Goal: Find specific page/section: Find specific page/section

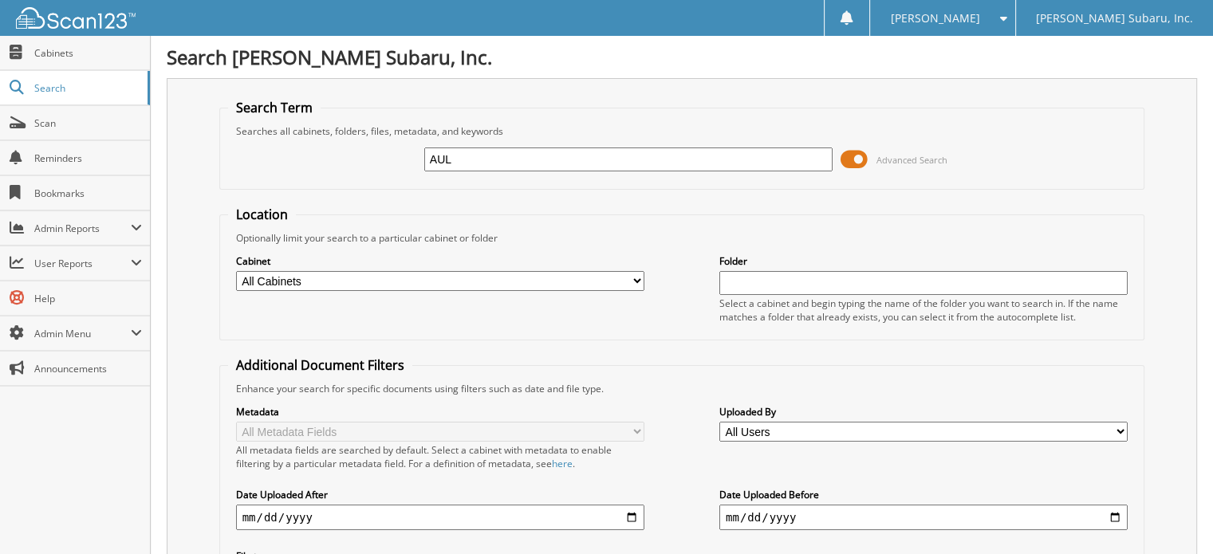
type input "AUL"
click at [854, 157] on span at bounding box center [853, 159] width 27 height 24
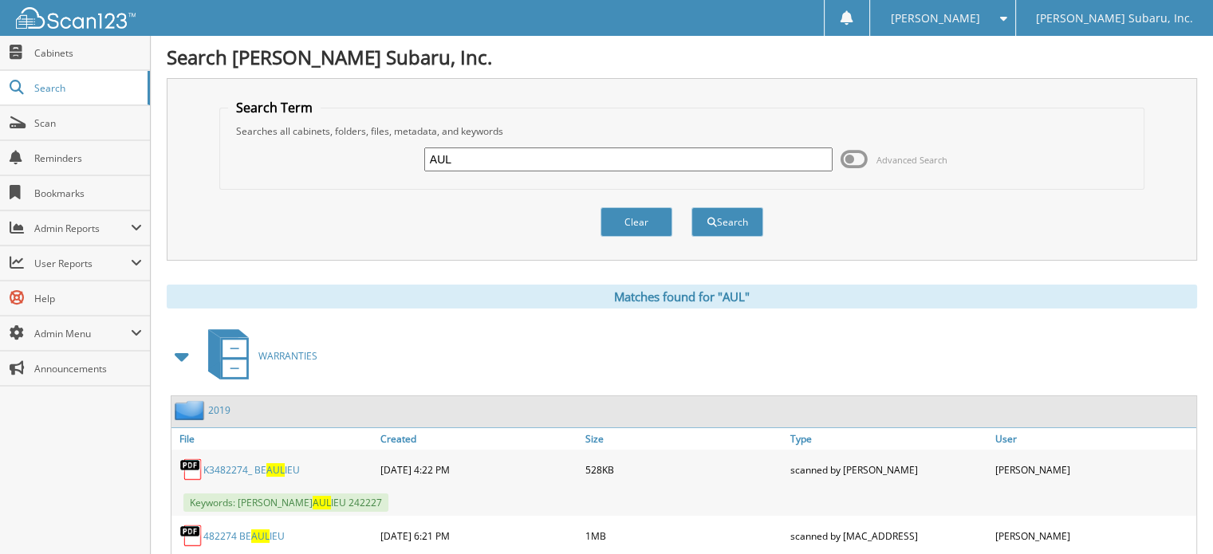
click at [182, 356] on span at bounding box center [182, 356] width 22 height 29
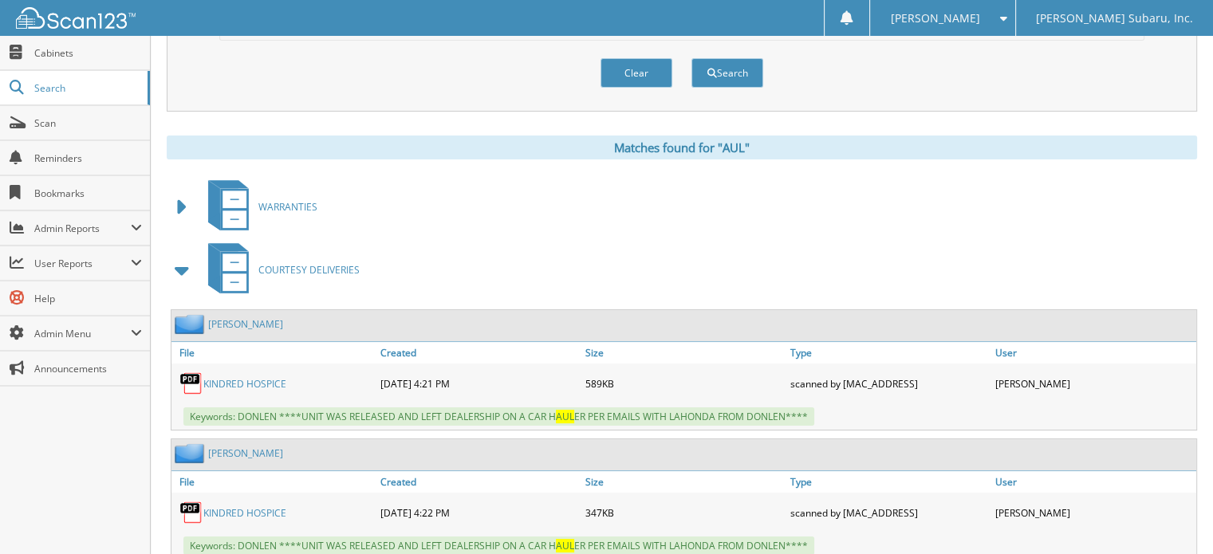
scroll to position [159, 0]
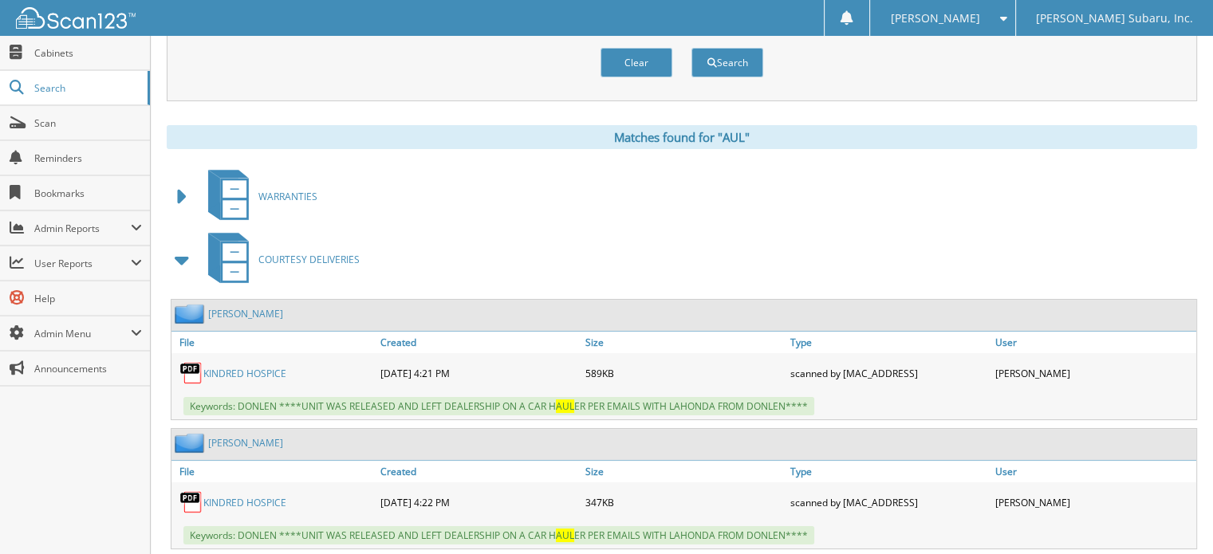
click at [186, 254] on span at bounding box center [182, 260] width 22 height 29
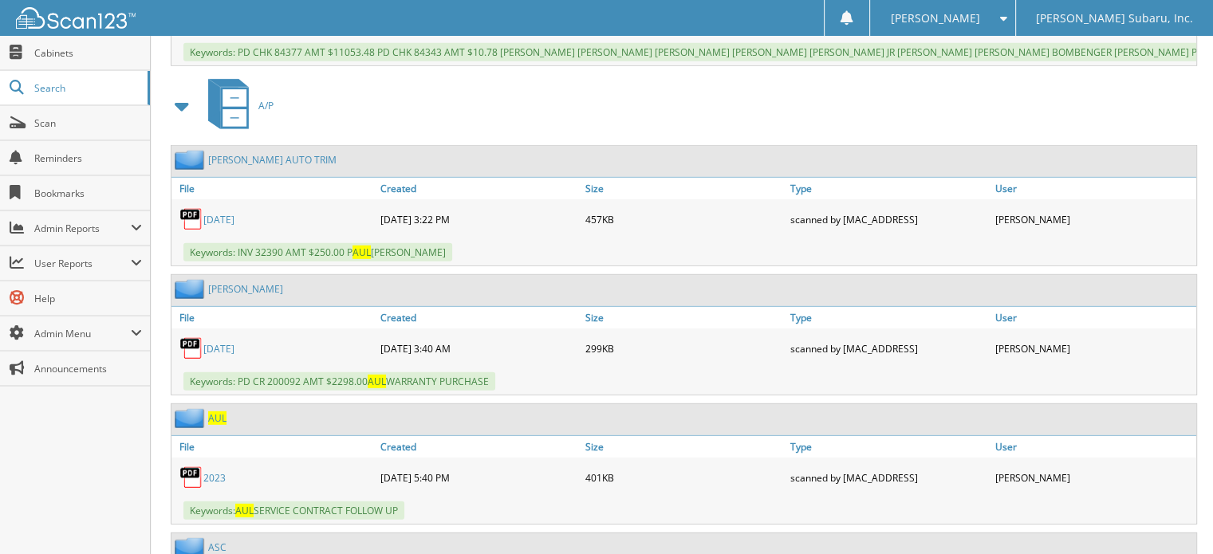
scroll to position [4704, 0]
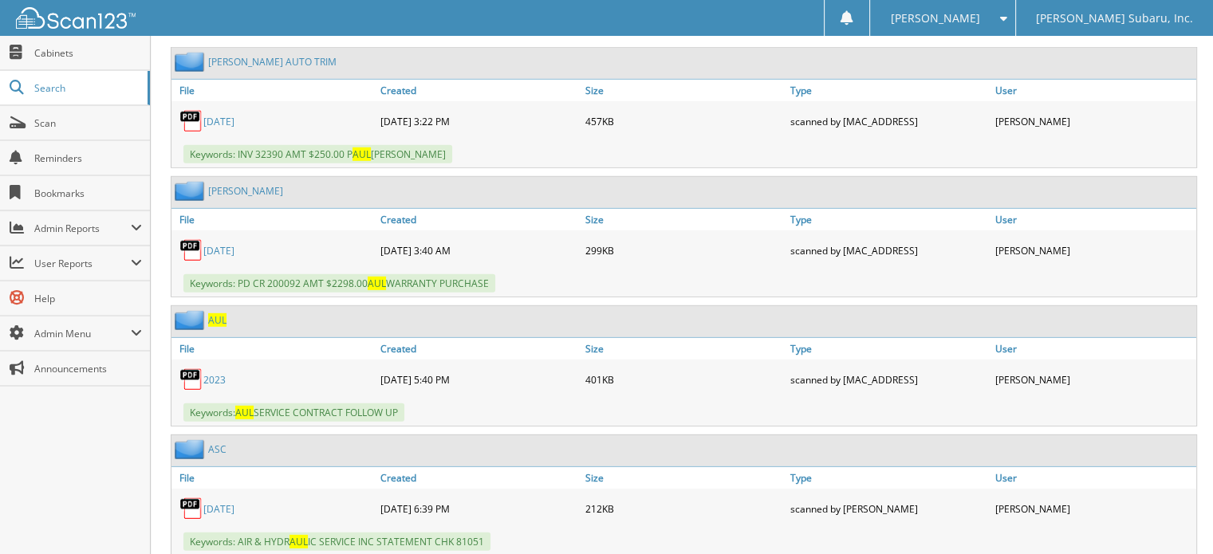
click at [216, 313] on span "AUL" at bounding box center [217, 320] width 18 height 14
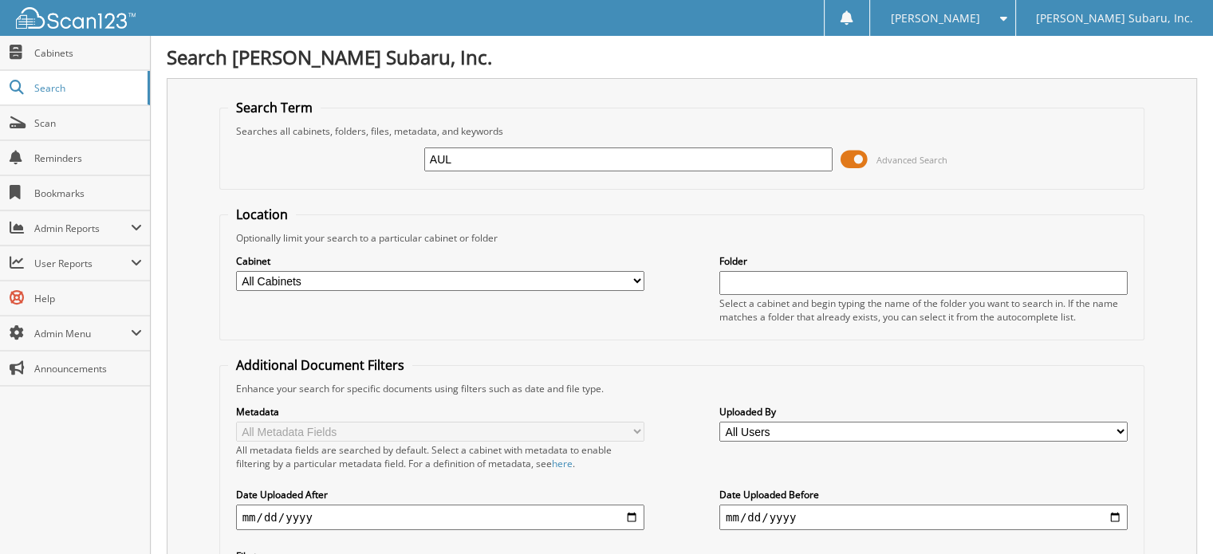
click at [853, 147] on span at bounding box center [853, 159] width 27 height 24
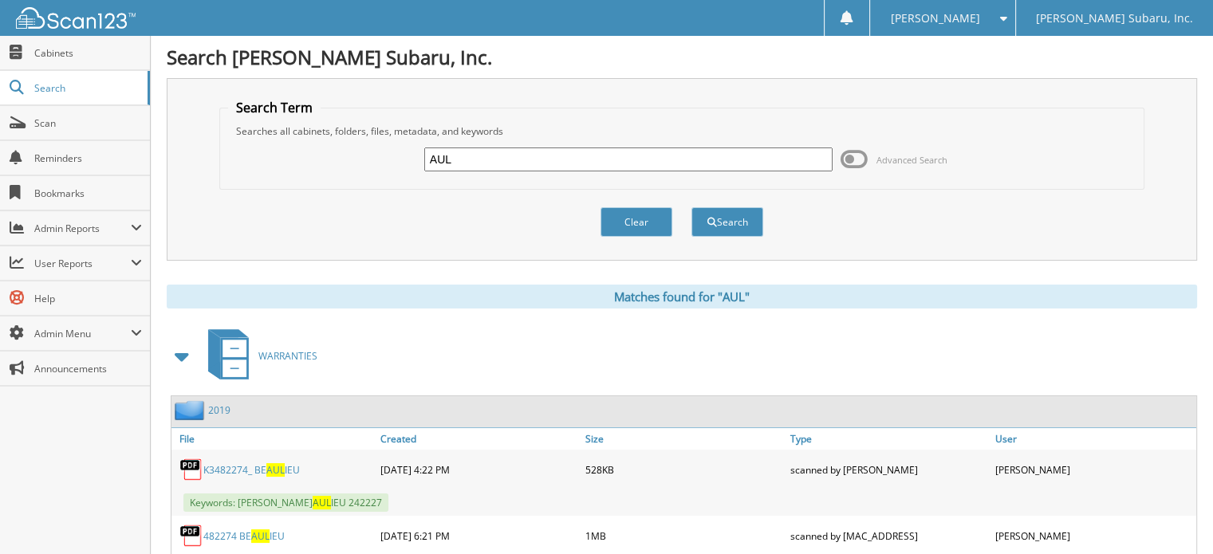
click at [179, 351] on span at bounding box center [182, 356] width 22 height 29
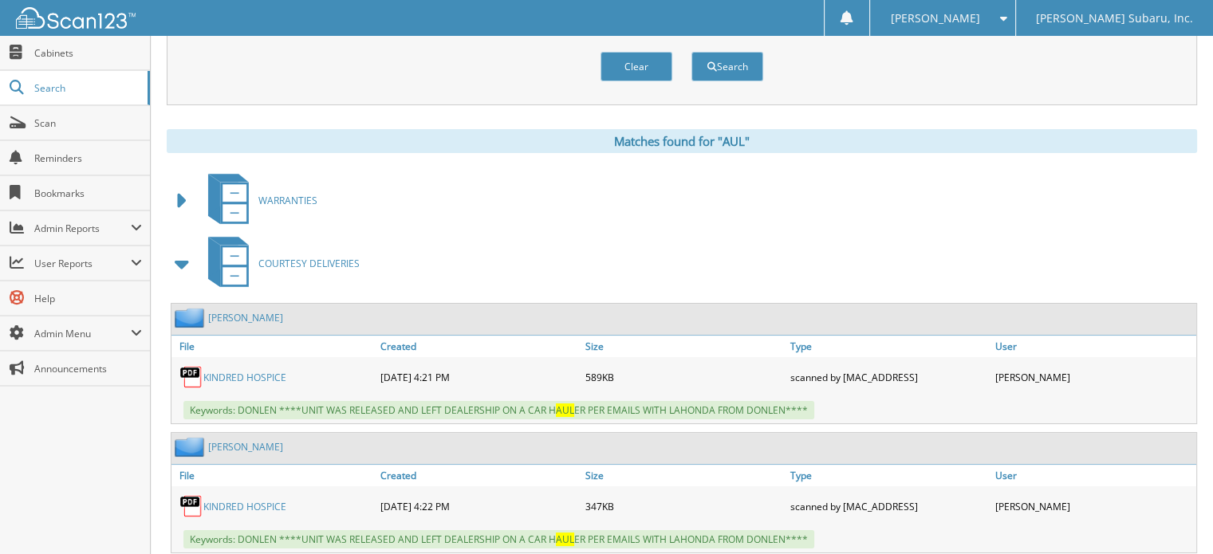
scroll to position [159, 0]
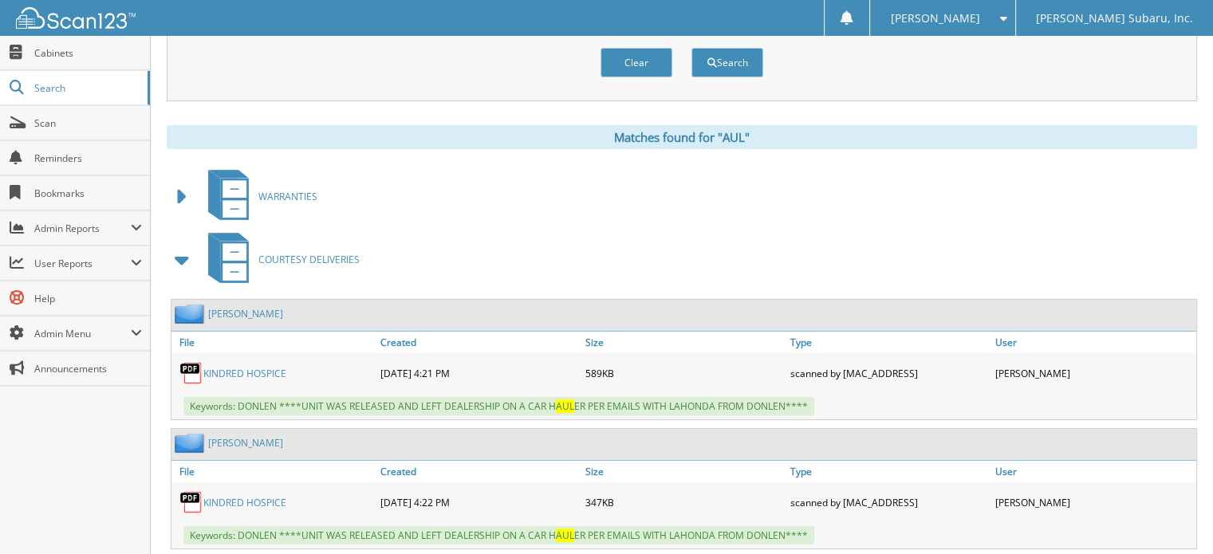
click at [189, 246] on span at bounding box center [182, 260] width 22 height 29
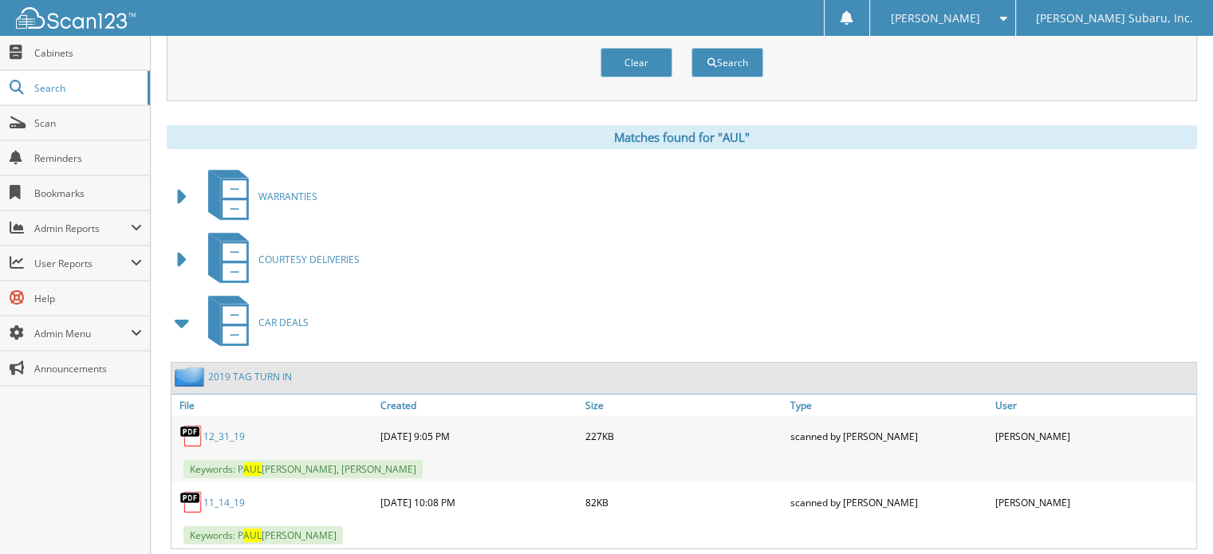
click at [181, 318] on span at bounding box center [182, 323] width 22 height 29
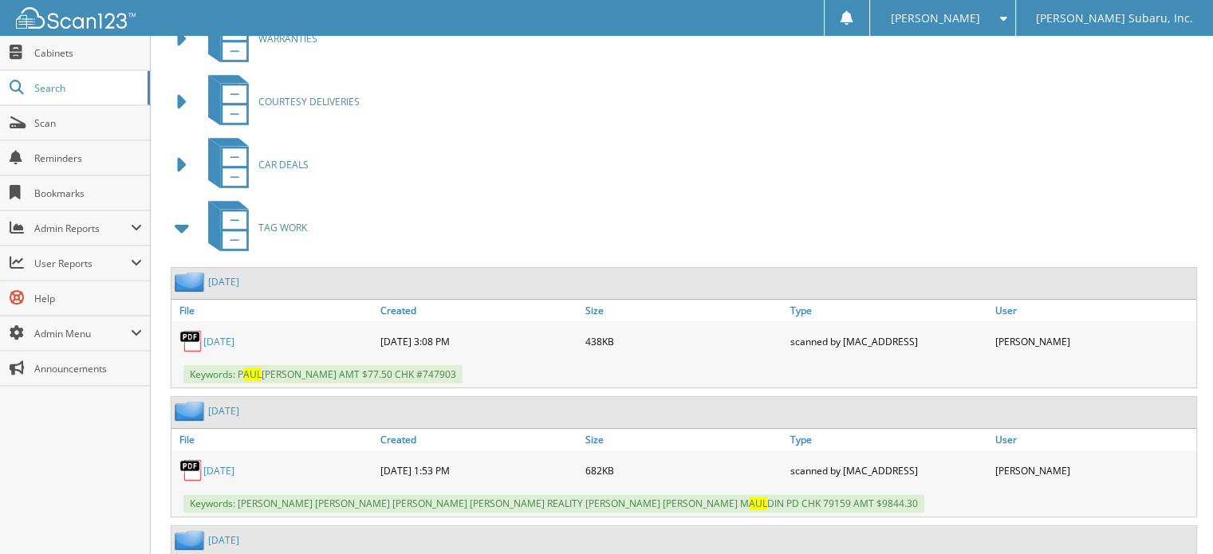
scroll to position [319, 0]
click at [178, 229] on span at bounding box center [182, 226] width 22 height 29
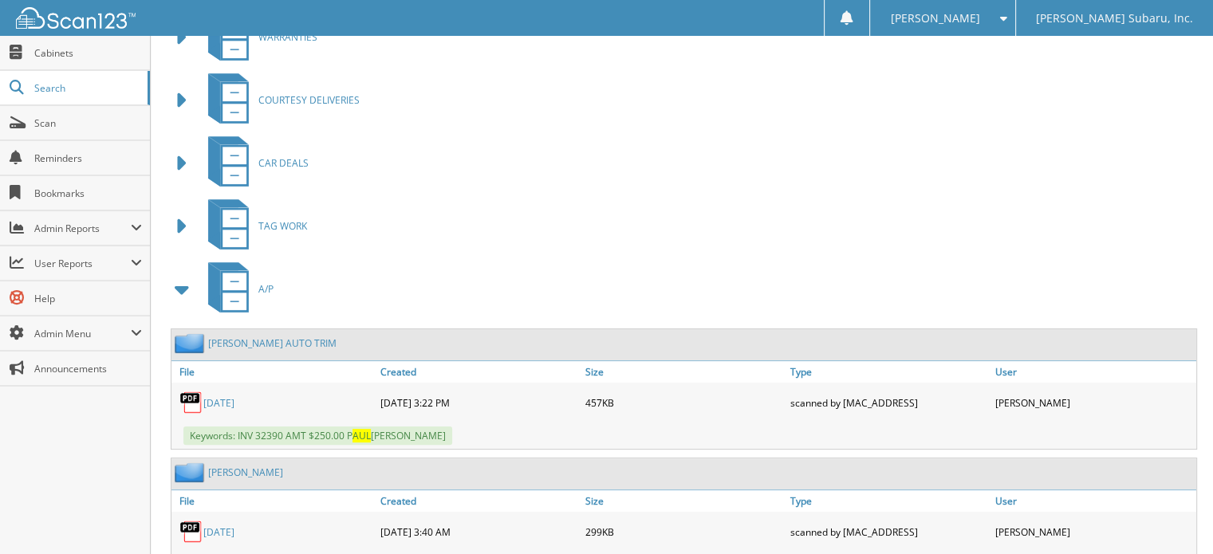
click at [172, 293] on span at bounding box center [182, 289] width 22 height 29
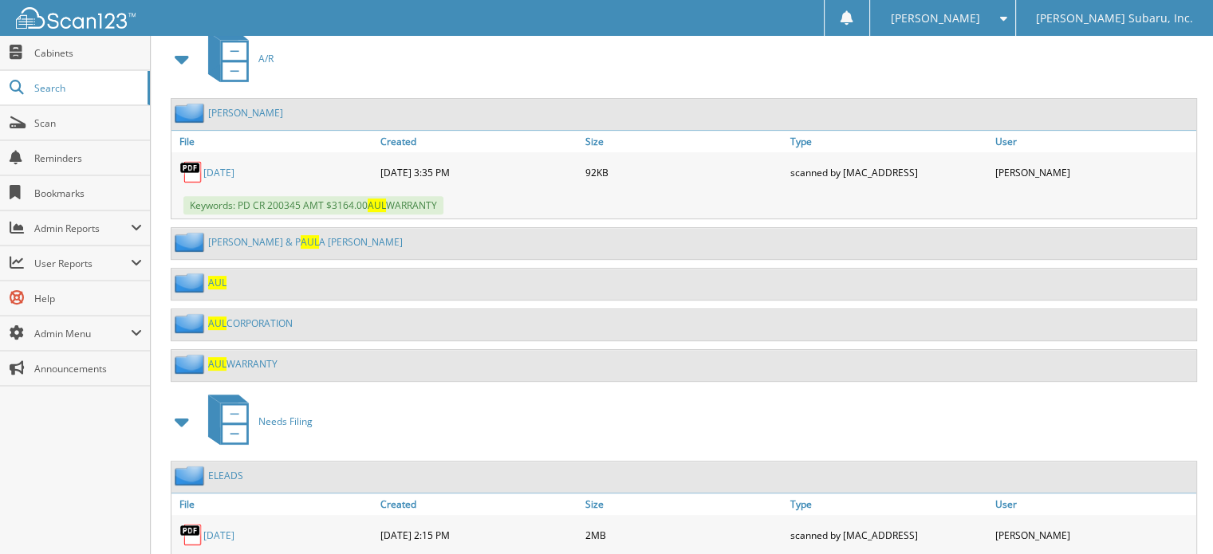
scroll to position [638, 0]
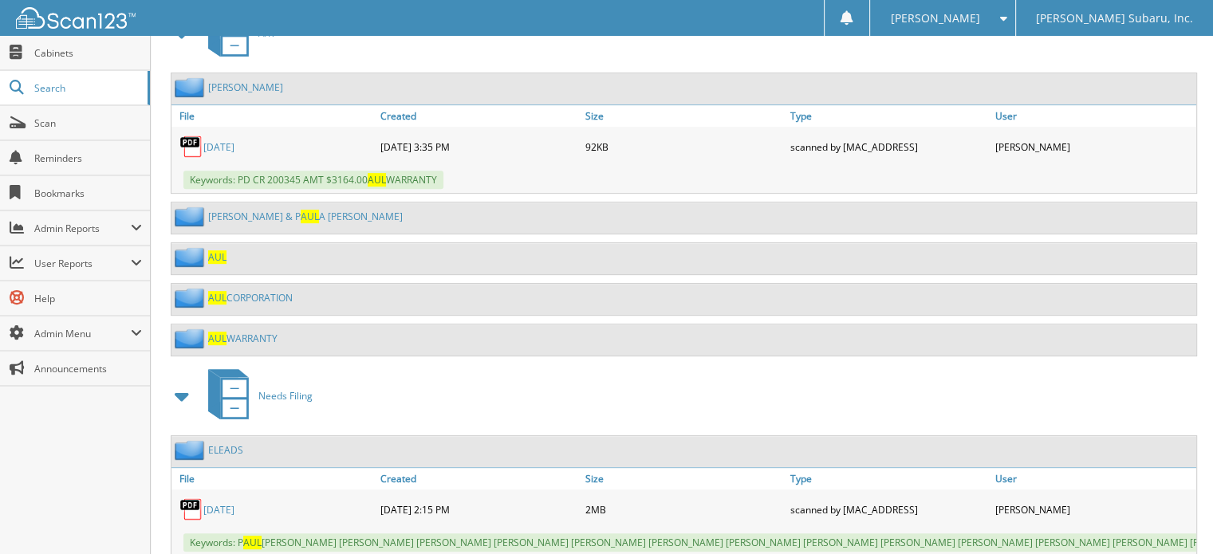
click at [220, 250] on span "AUL" at bounding box center [217, 257] width 18 height 14
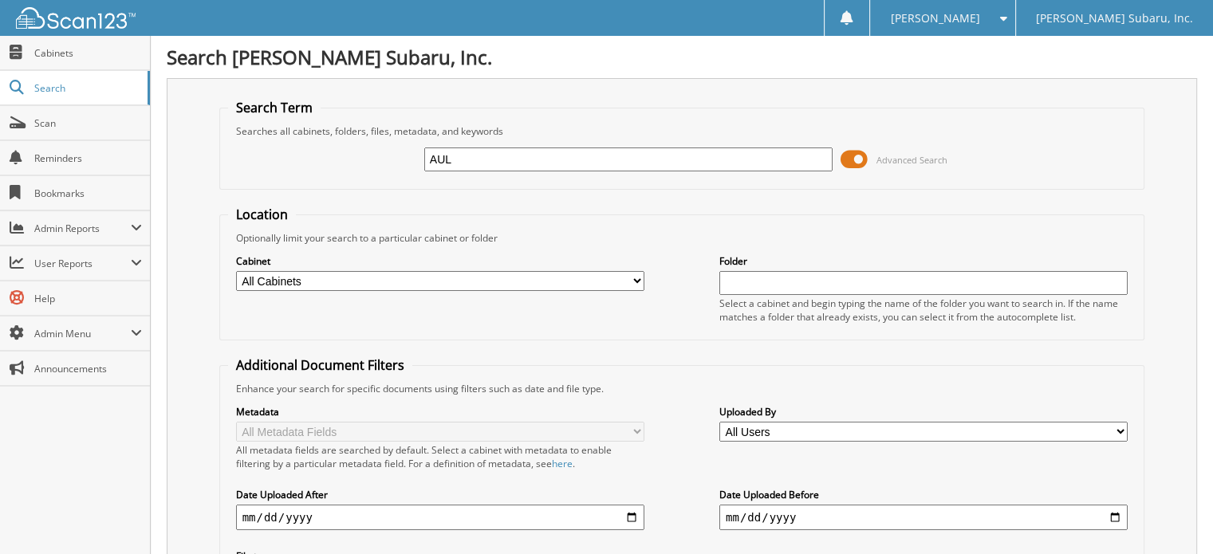
click at [858, 162] on span at bounding box center [853, 159] width 27 height 24
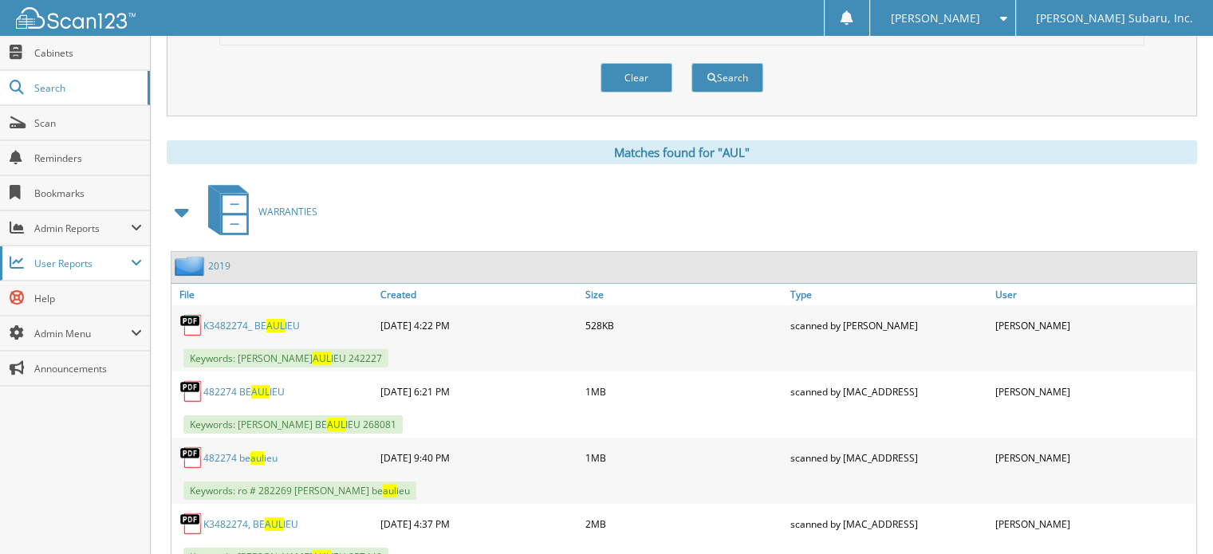
scroll to position [239, 0]
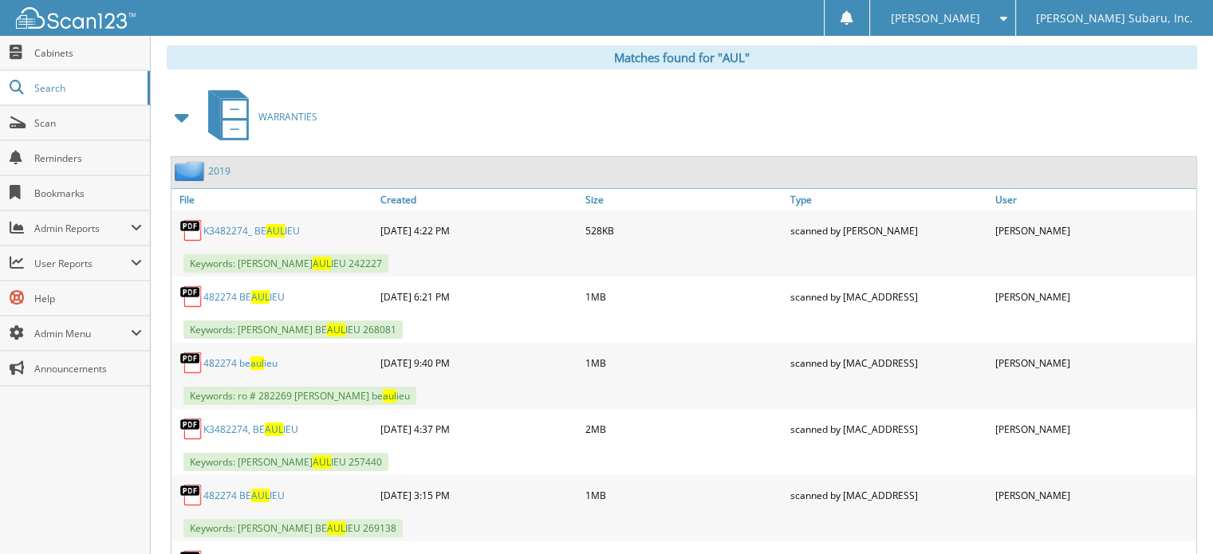
click at [192, 110] on span at bounding box center [182, 117] width 22 height 29
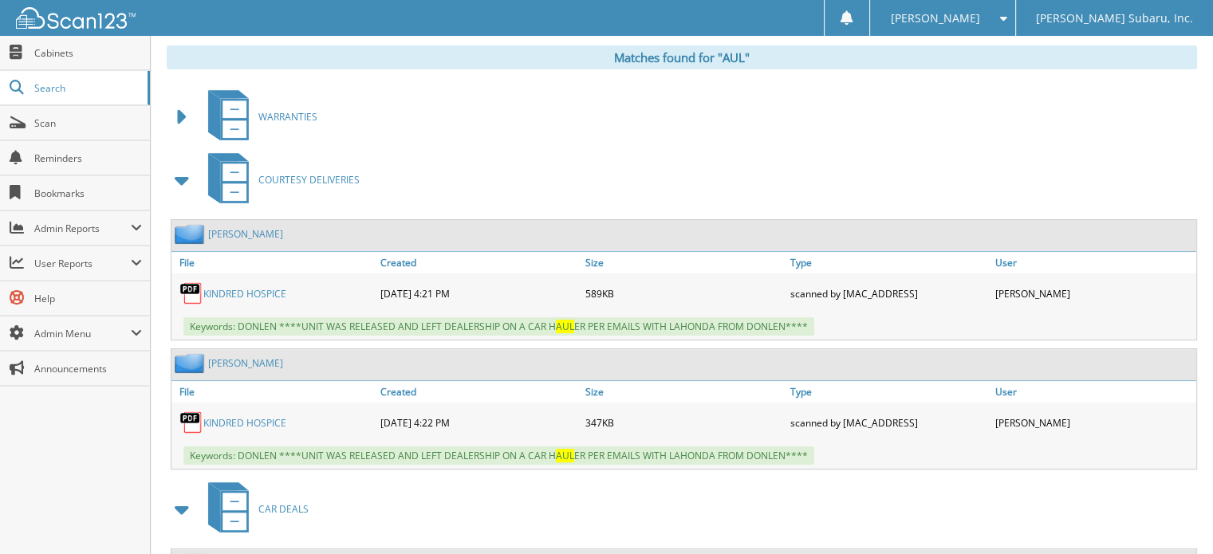
click at [179, 169] on span at bounding box center [182, 180] width 22 height 29
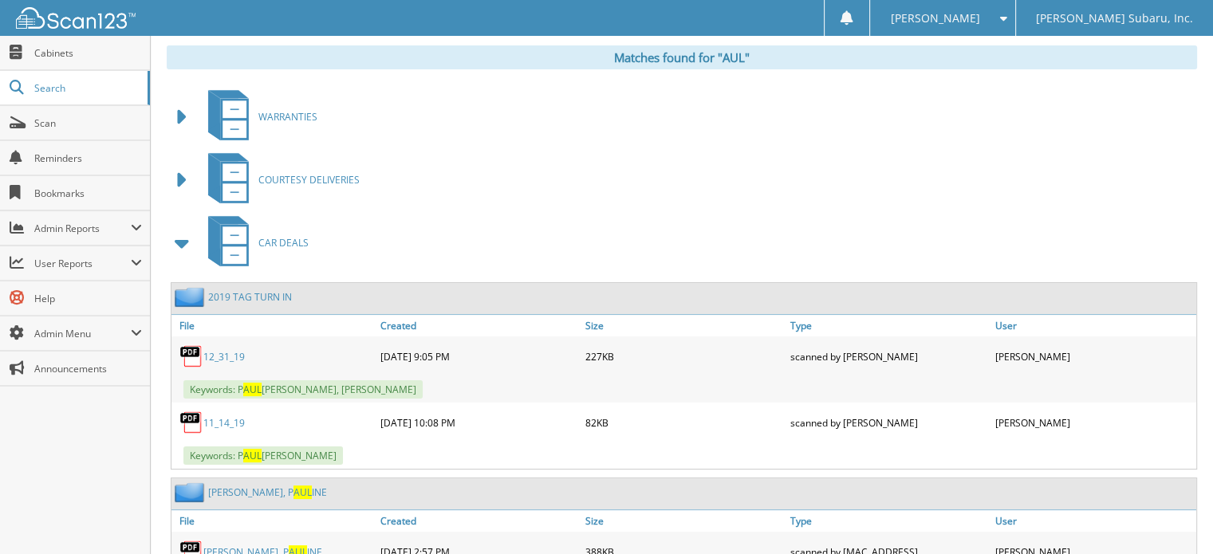
click at [174, 235] on span at bounding box center [182, 243] width 22 height 29
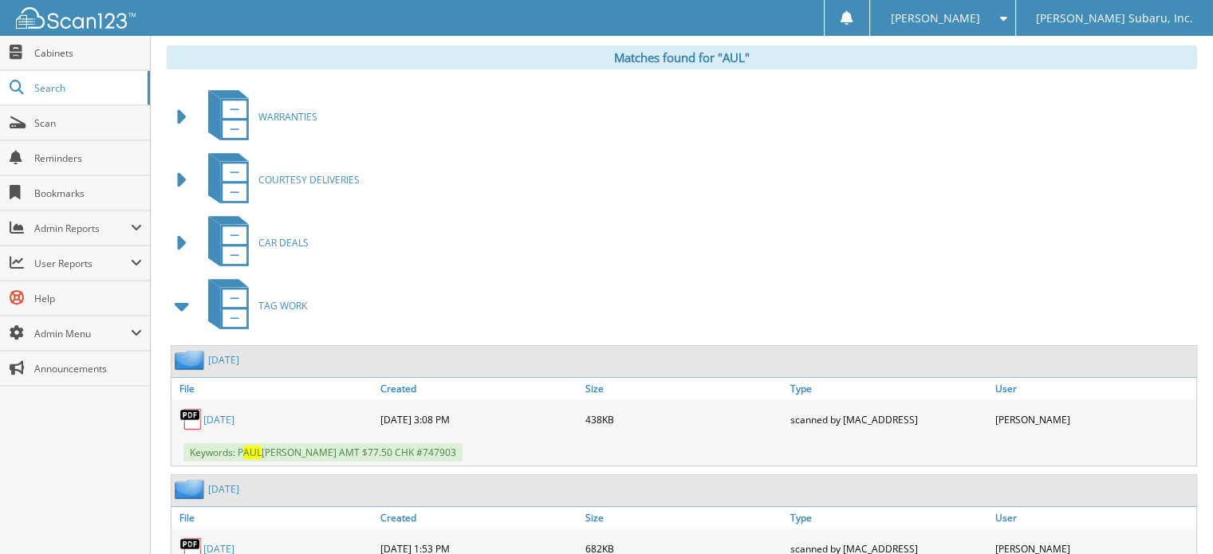
click at [179, 299] on span at bounding box center [182, 306] width 22 height 29
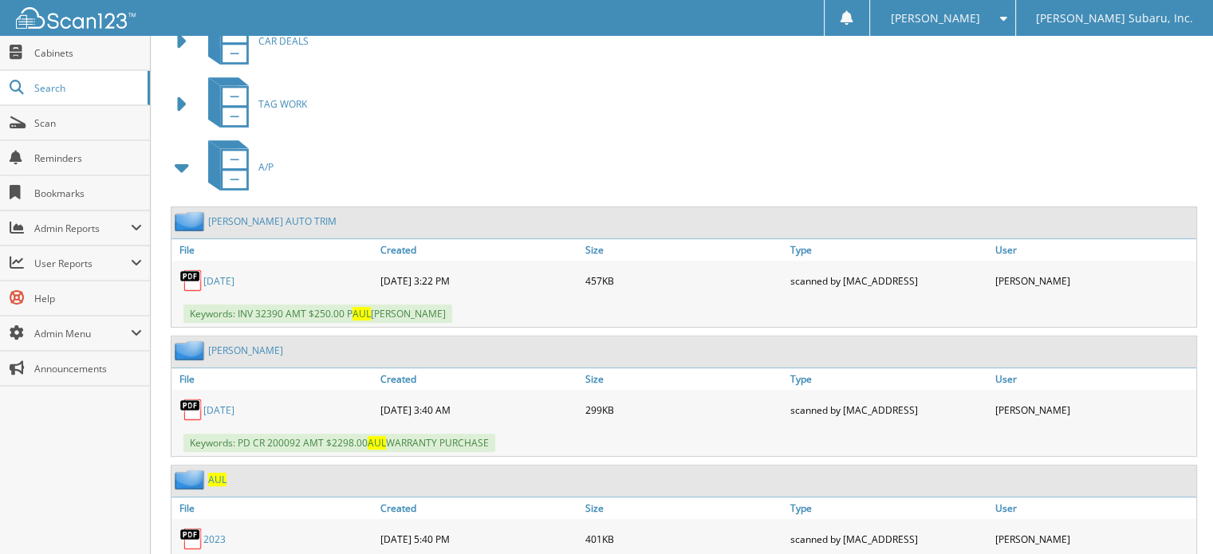
scroll to position [478, 0]
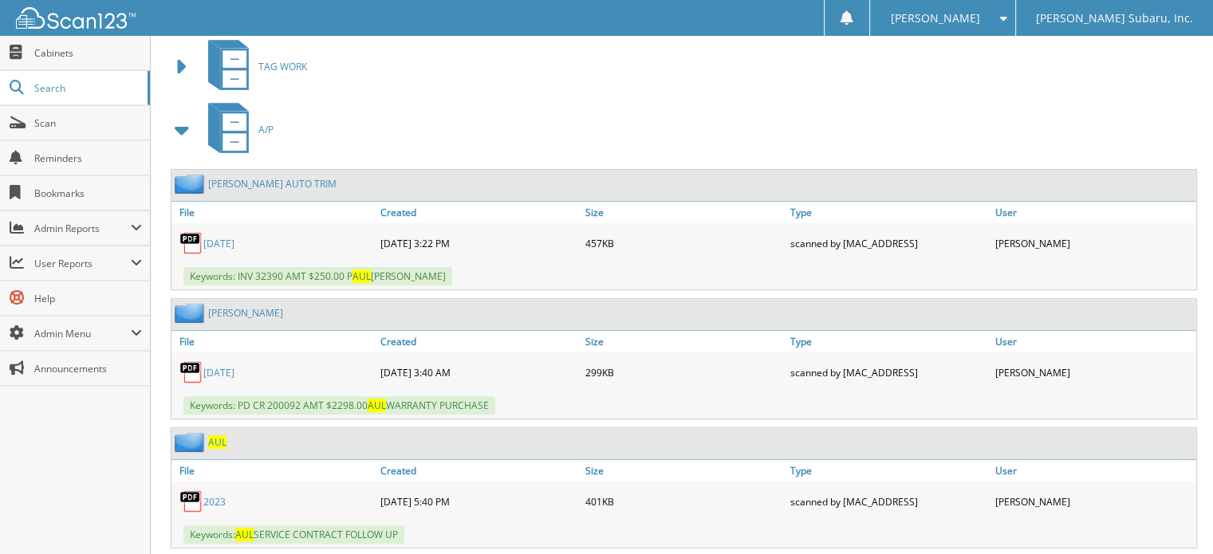
click at [179, 116] on span at bounding box center [182, 130] width 22 height 29
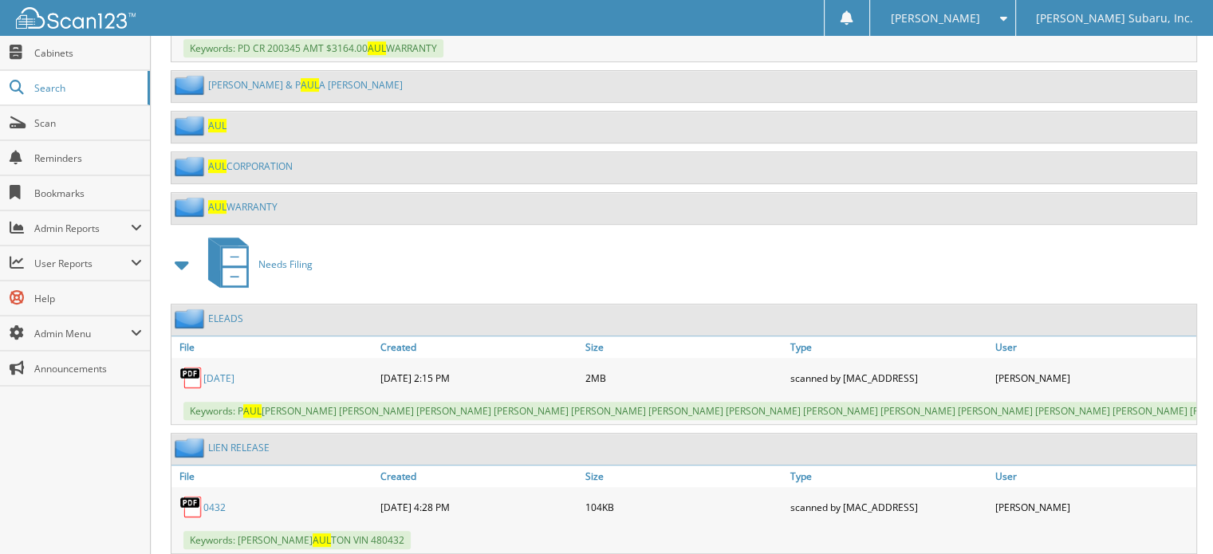
scroll to position [797, 0]
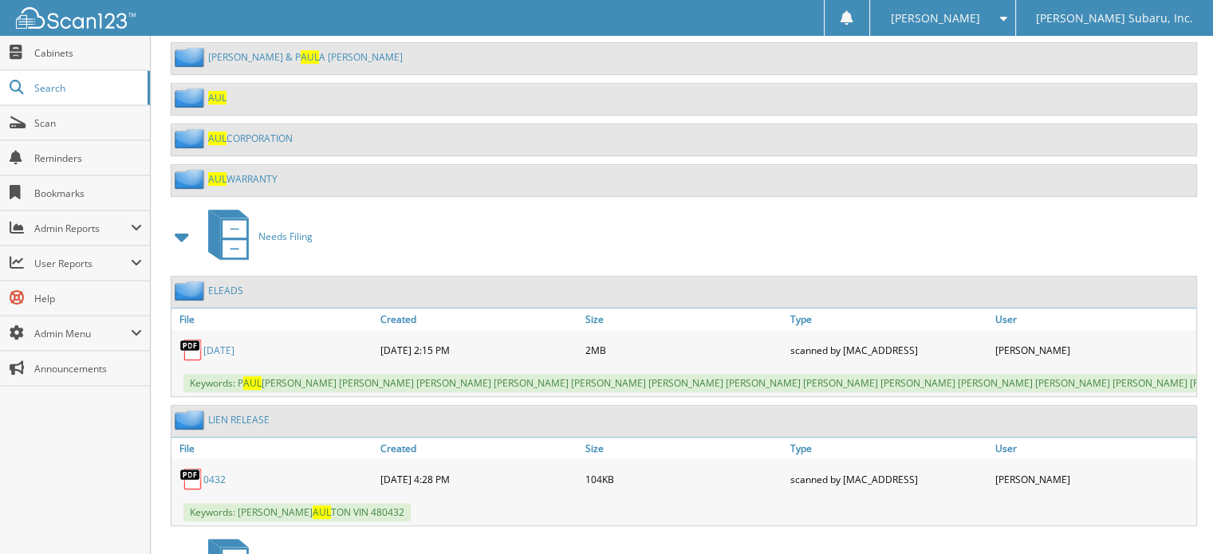
click at [252, 132] on link "AUL CORPORATION" at bounding box center [250, 139] width 85 height 14
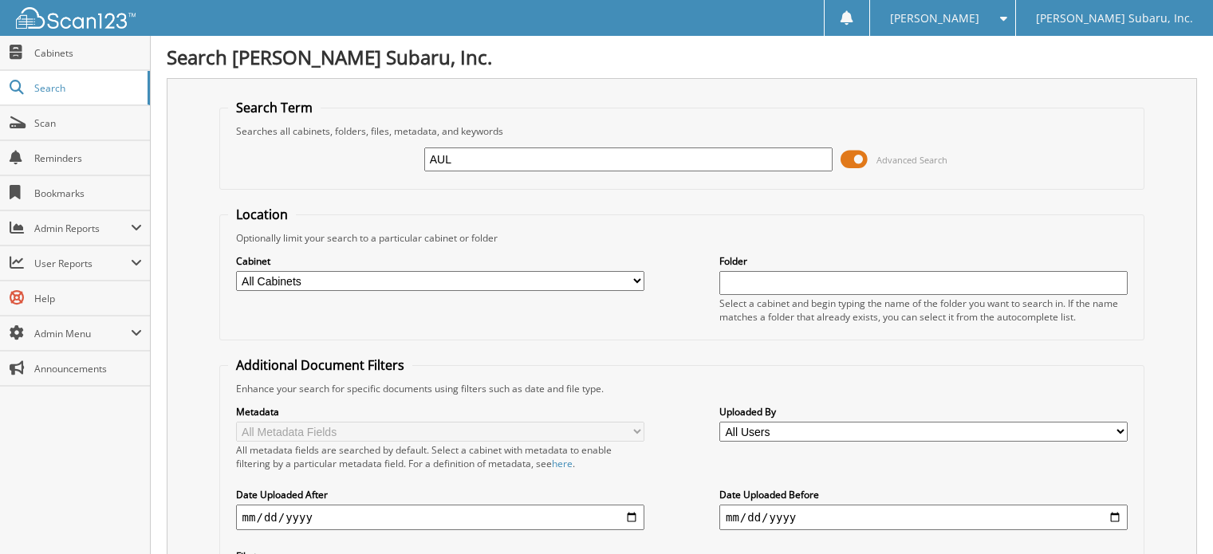
click at [848, 163] on span at bounding box center [853, 159] width 27 height 24
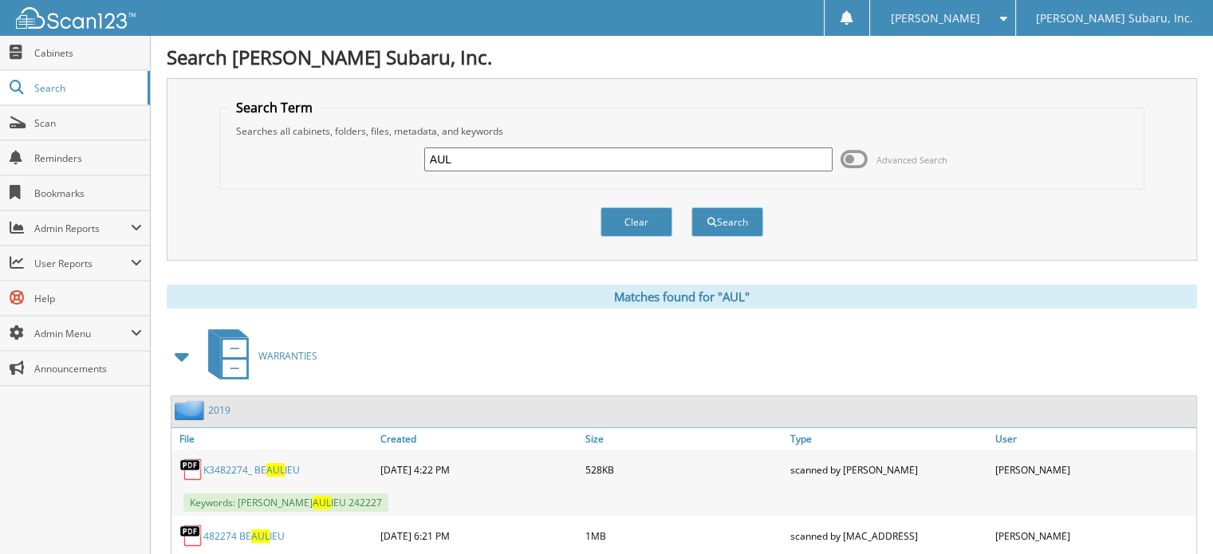
click at [187, 355] on span at bounding box center [182, 356] width 22 height 29
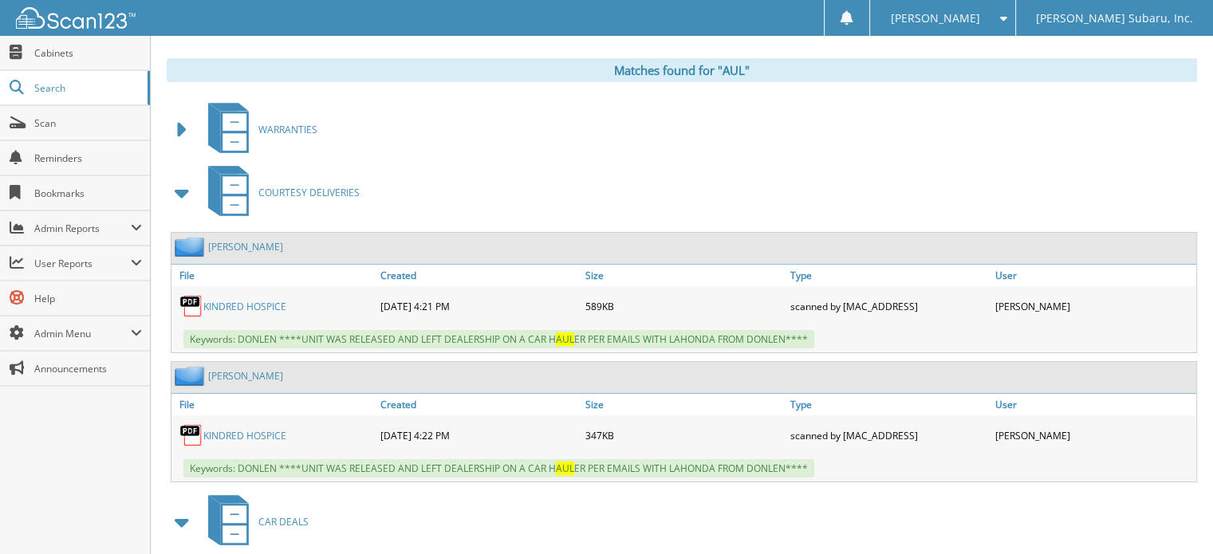
scroll to position [239, 0]
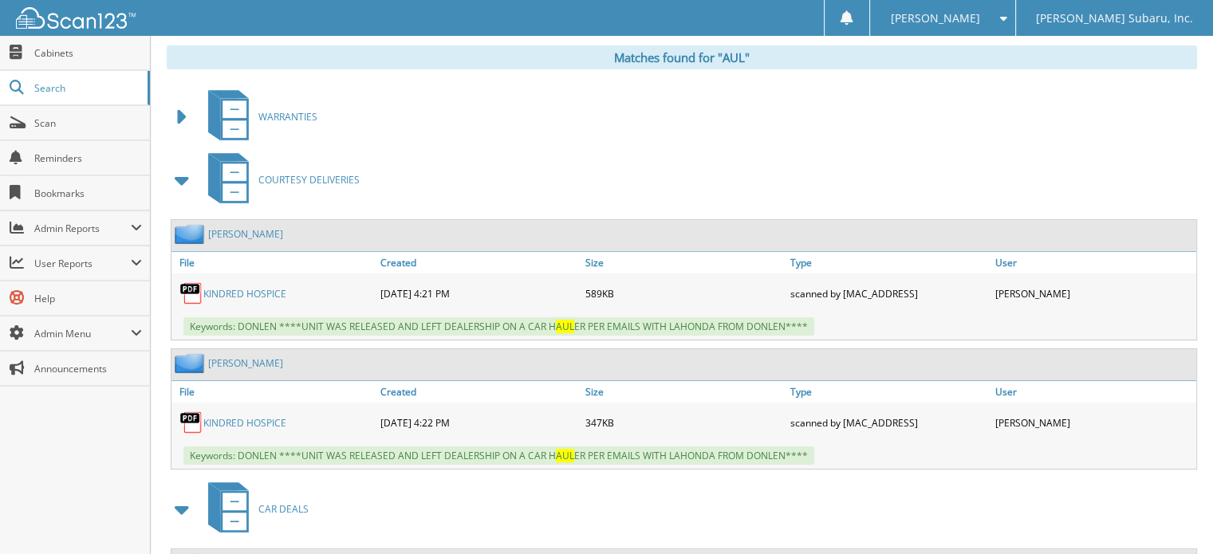
click at [191, 175] on span at bounding box center [182, 180] width 22 height 29
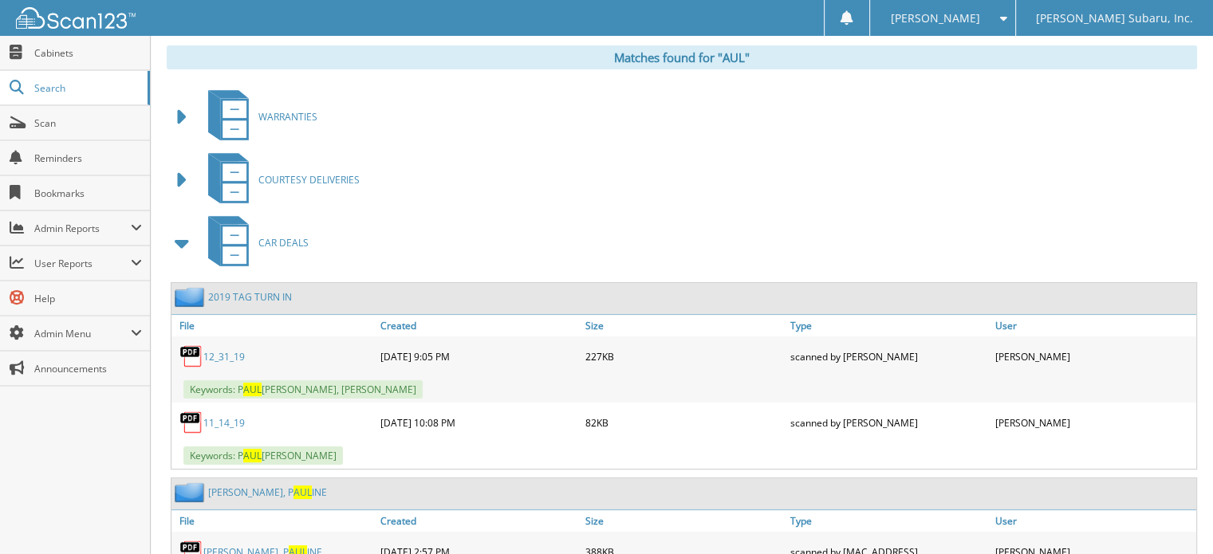
click at [195, 242] on span at bounding box center [183, 243] width 32 height 38
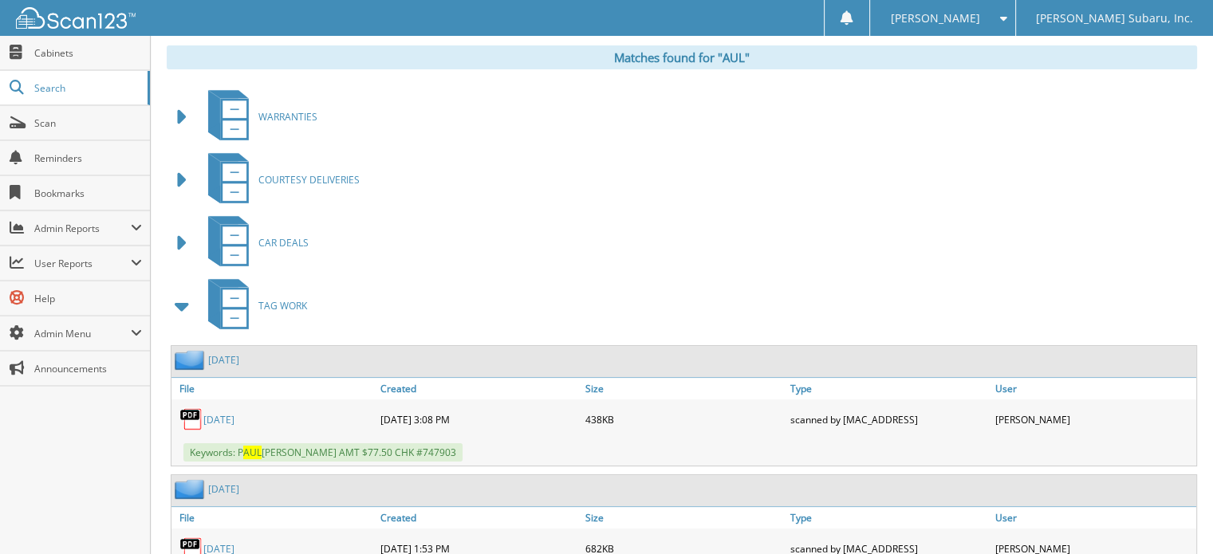
click at [168, 302] on span at bounding box center [183, 306] width 32 height 38
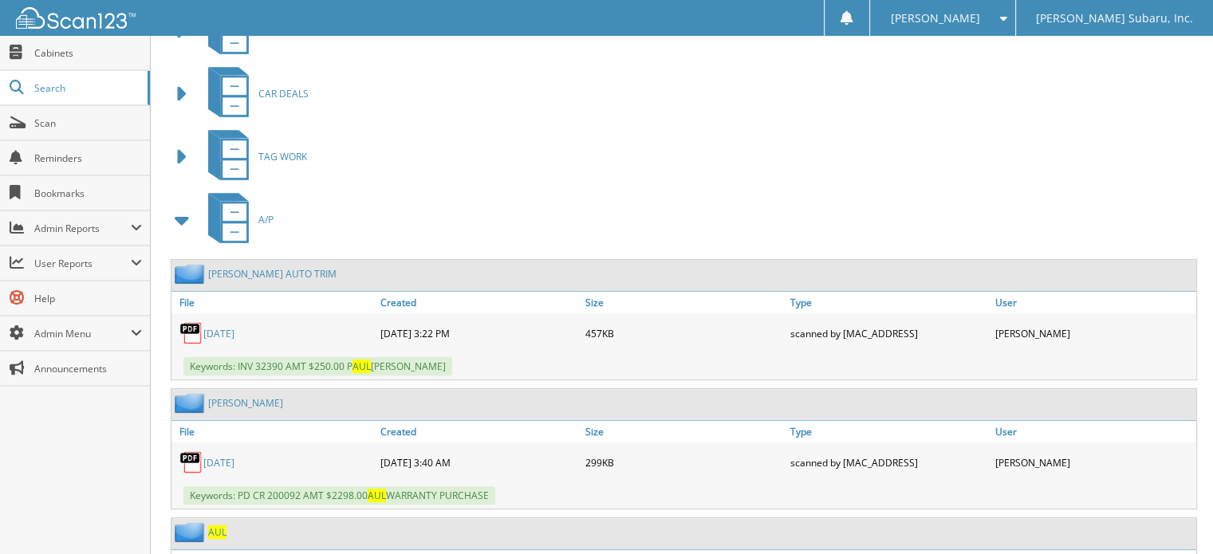
scroll to position [399, 0]
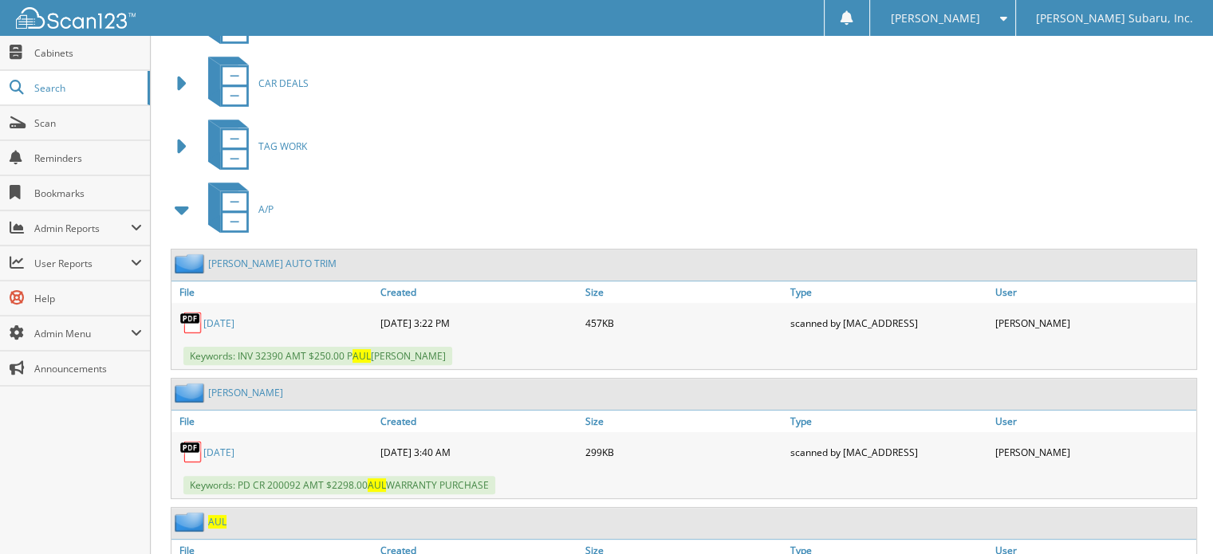
click at [183, 206] on span at bounding box center [182, 209] width 22 height 29
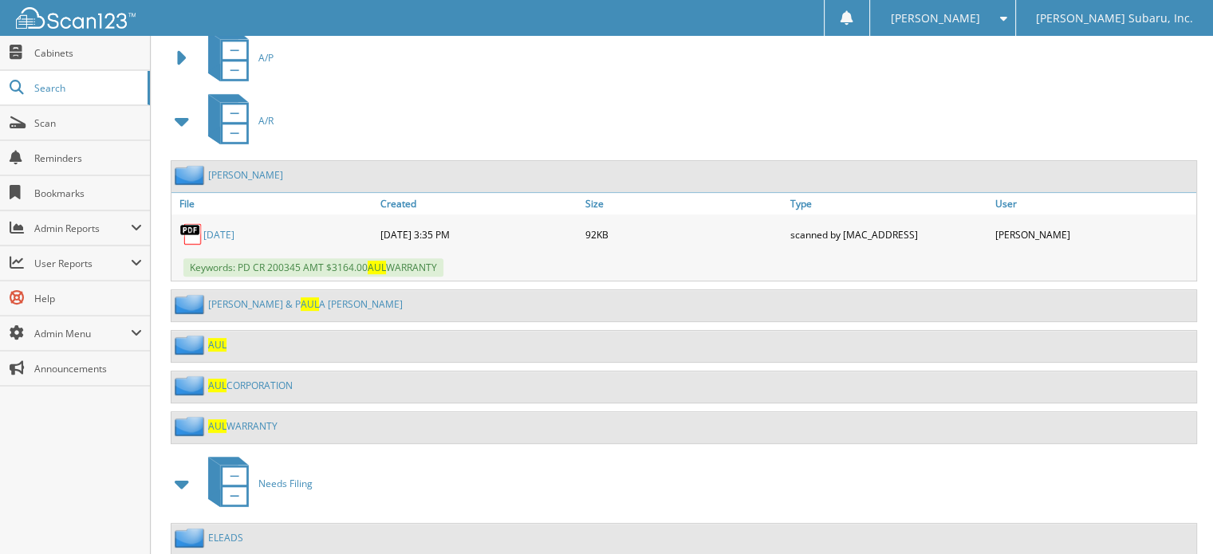
scroll to position [638, 0]
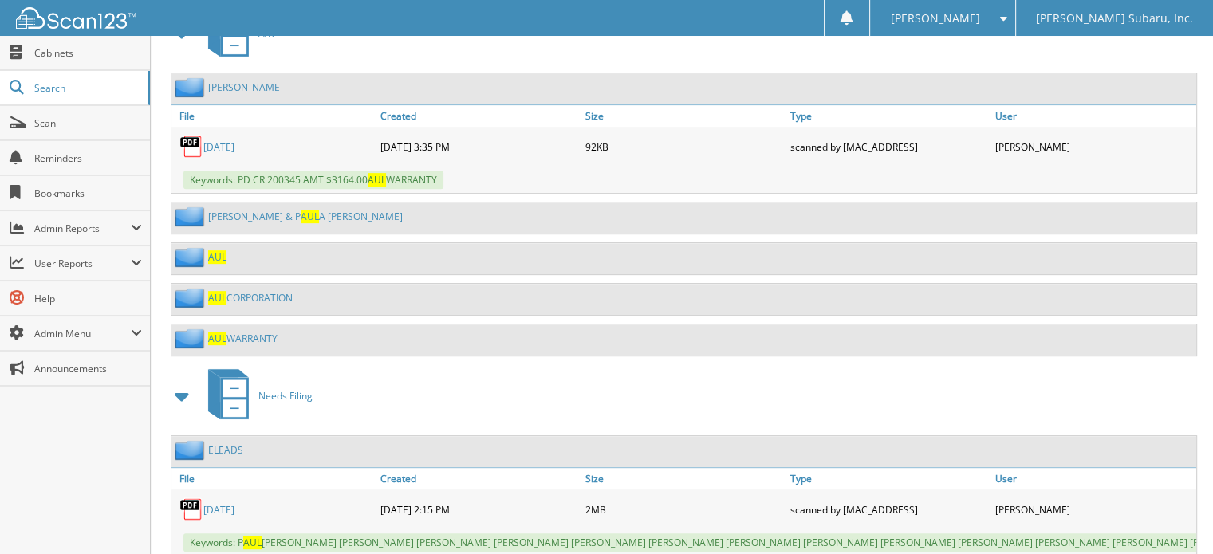
click at [269, 332] on link "AUL WARRANTY" at bounding box center [242, 339] width 69 height 14
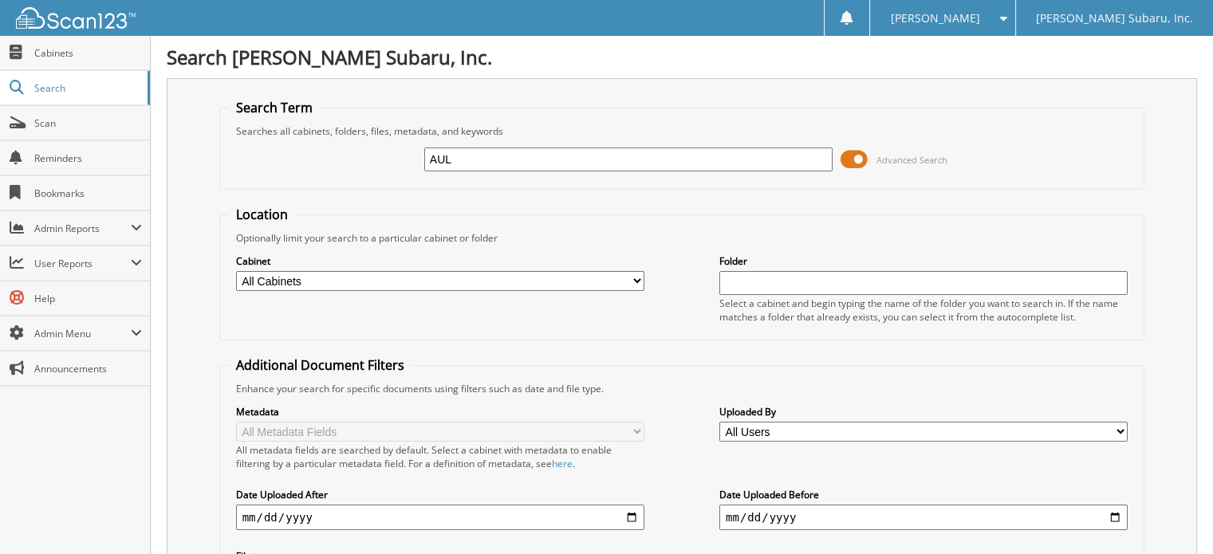
click at [856, 147] on span at bounding box center [853, 159] width 27 height 24
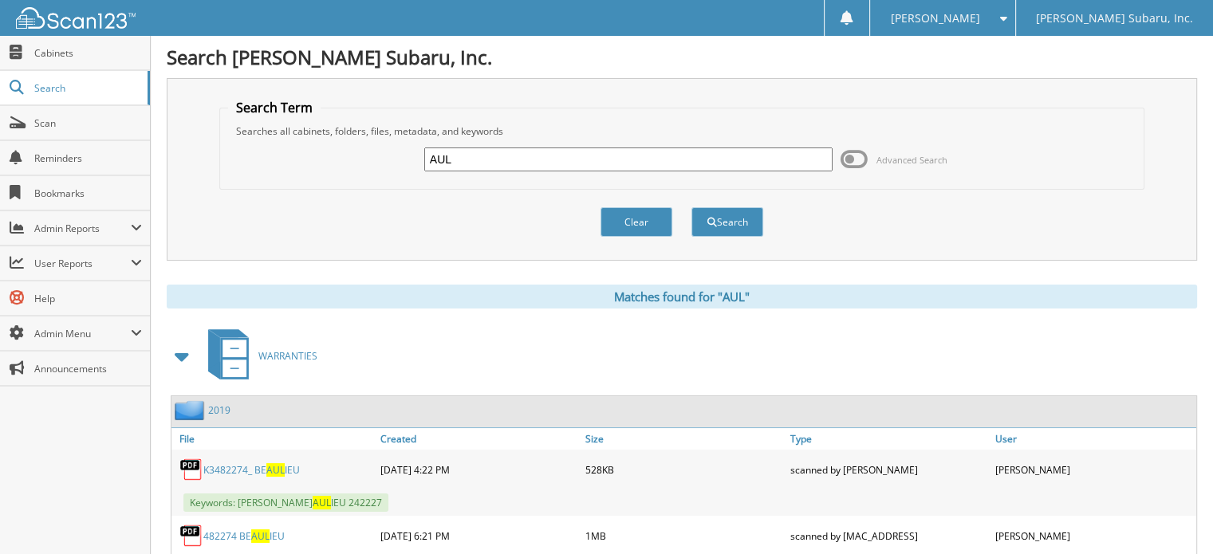
click at [169, 343] on span at bounding box center [183, 356] width 32 height 38
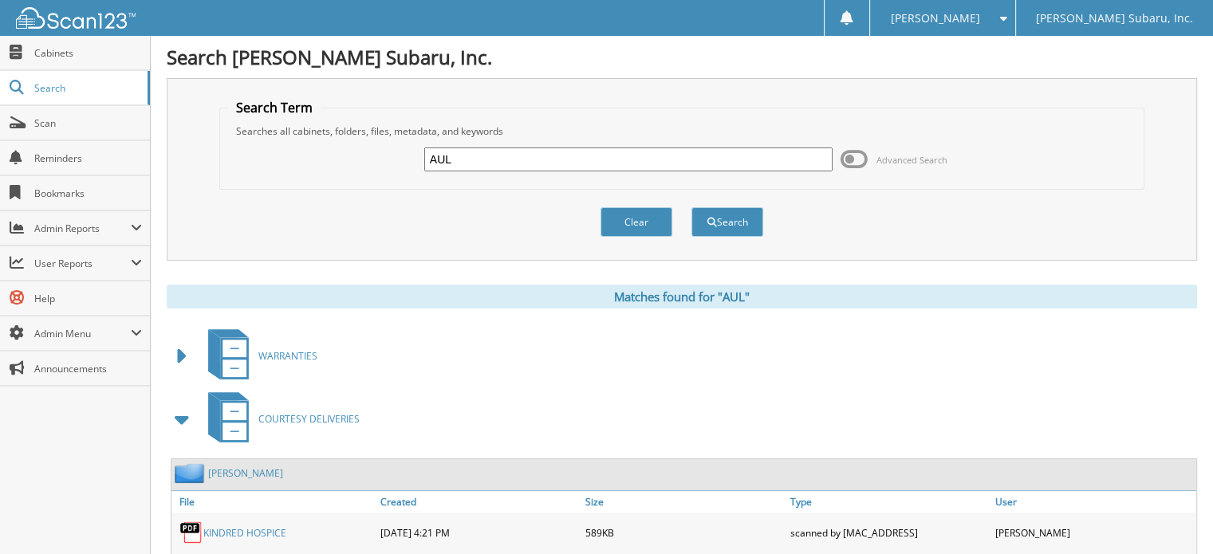
click at [182, 408] on span at bounding box center [182, 419] width 22 height 29
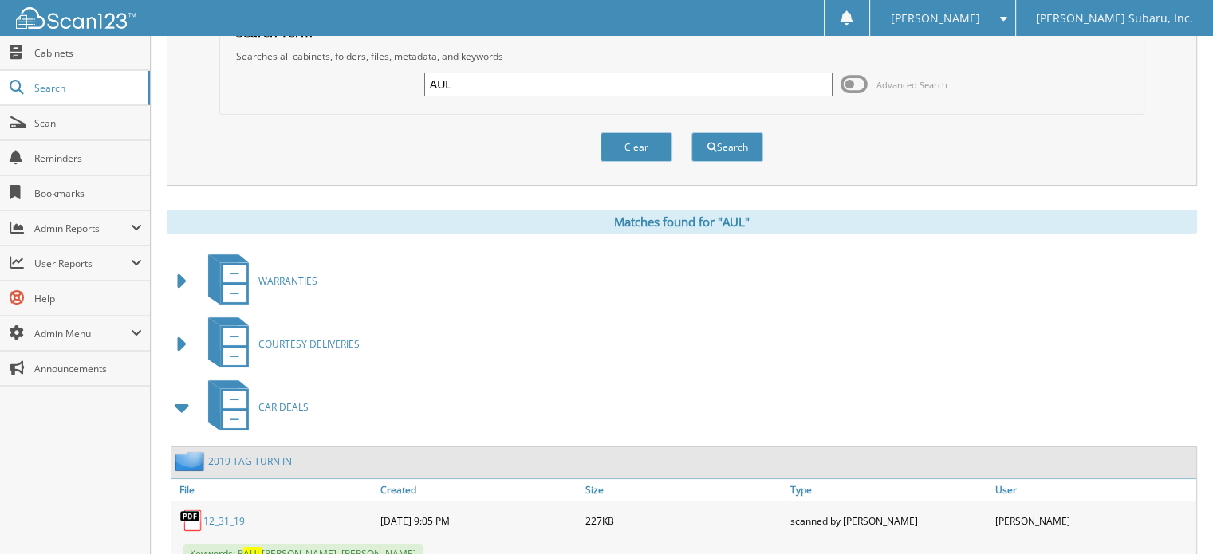
scroll to position [159, 0]
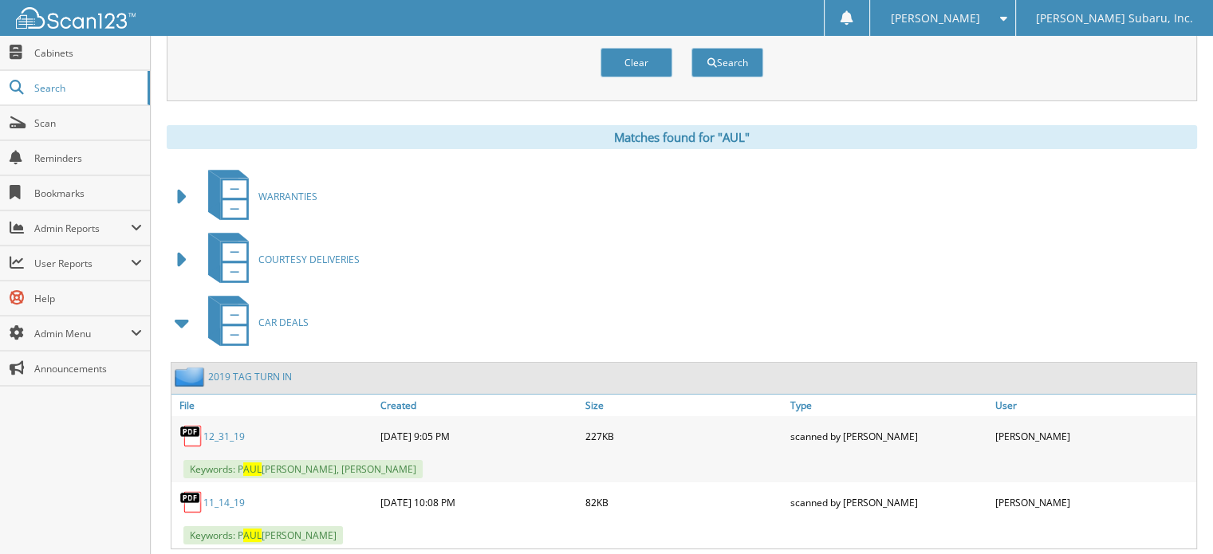
click at [188, 327] on span at bounding box center [182, 323] width 22 height 29
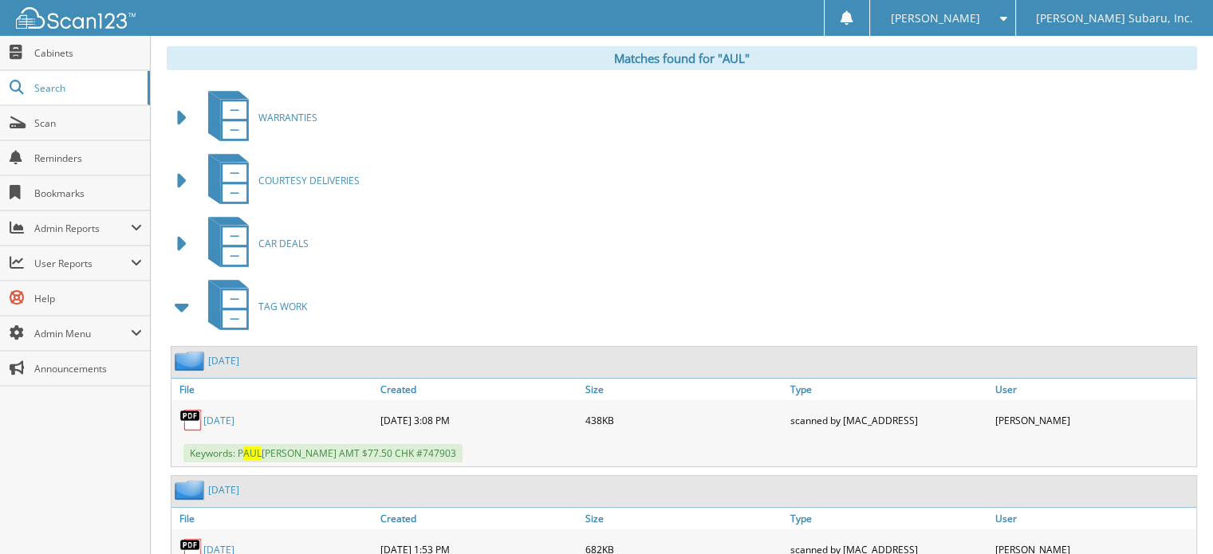
scroll to position [239, 0]
click at [183, 308] on span at bounding box center [182, 306] width 22 height 29
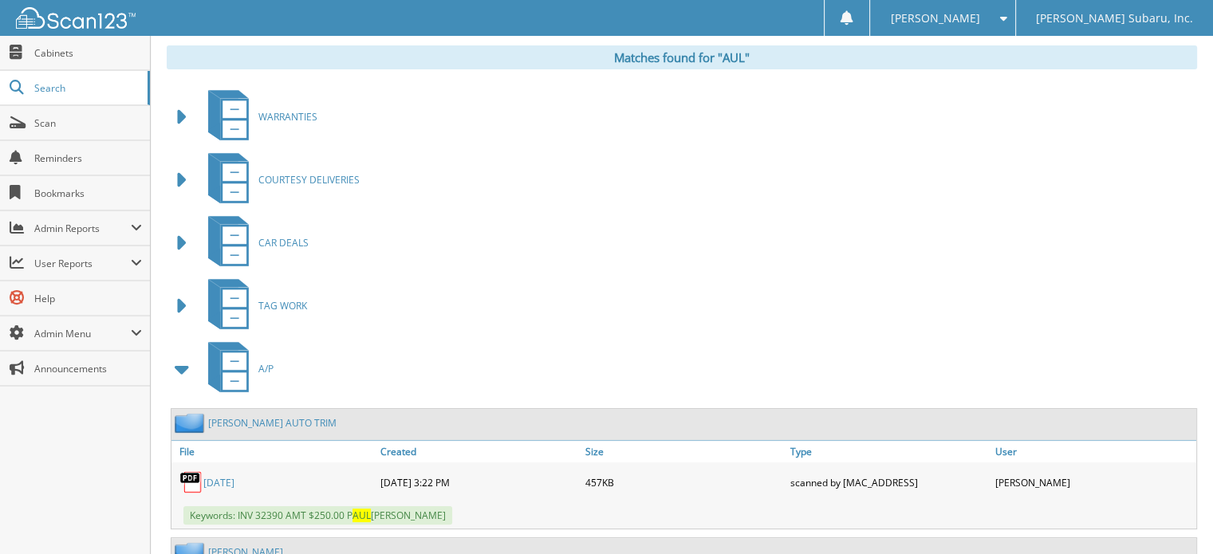
click at [185, 360] on span at bounding box center [182, 369] width 22 height 29
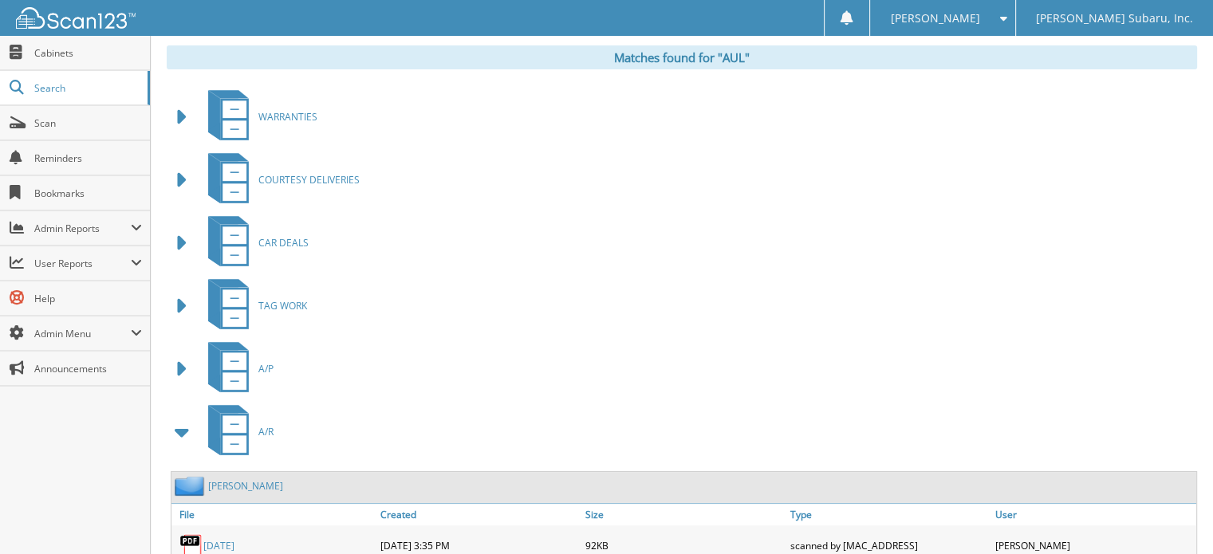
click at [184, 433] on span at bounding box center [182, 432] width 22 height 29
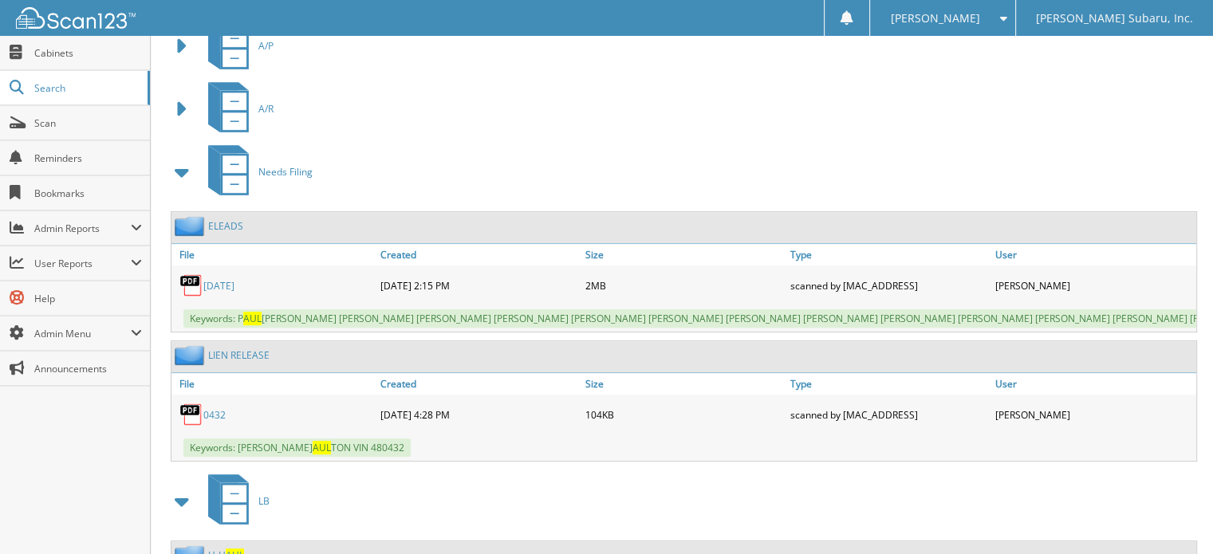
scroll to position [387, 0]
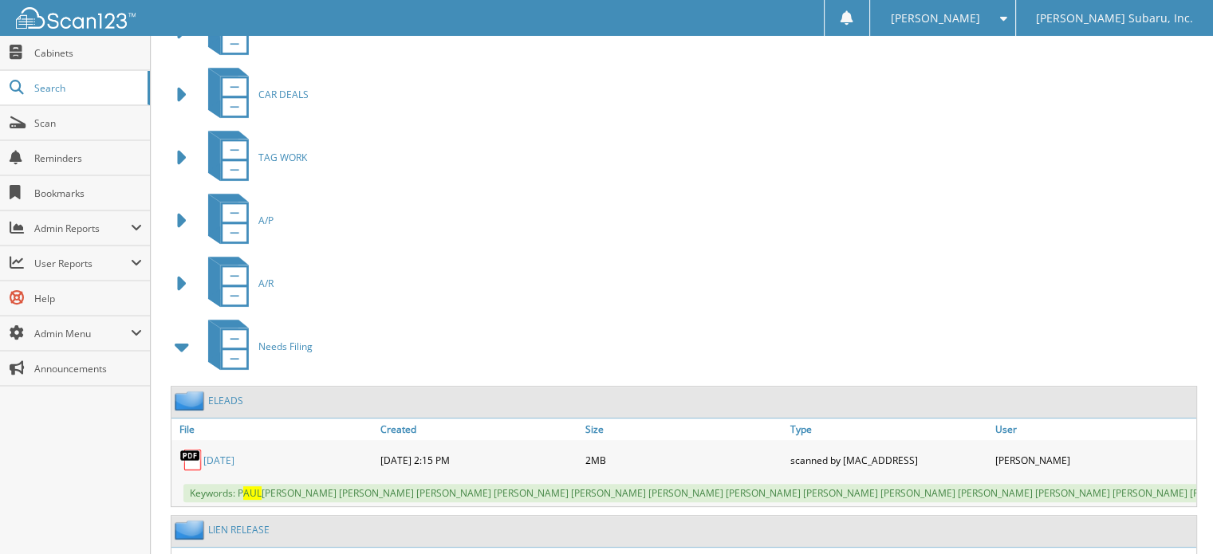
click at [182, 337] on span at bounding box center [182, 346] width 22 height 29
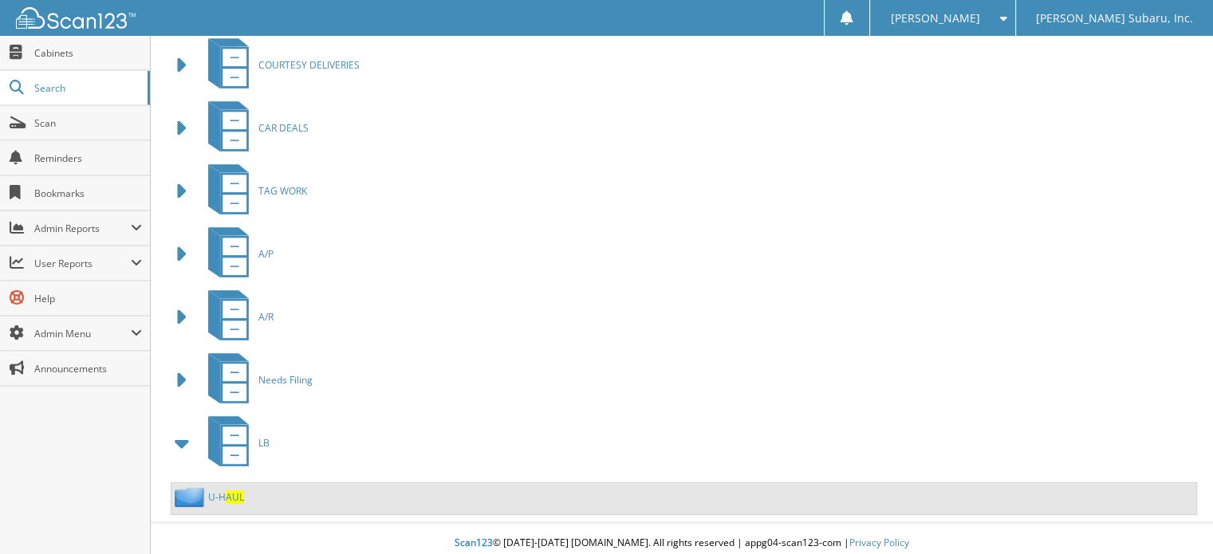
click at [174, 115] on span at bounding box center [182, 128] width 22 height 29
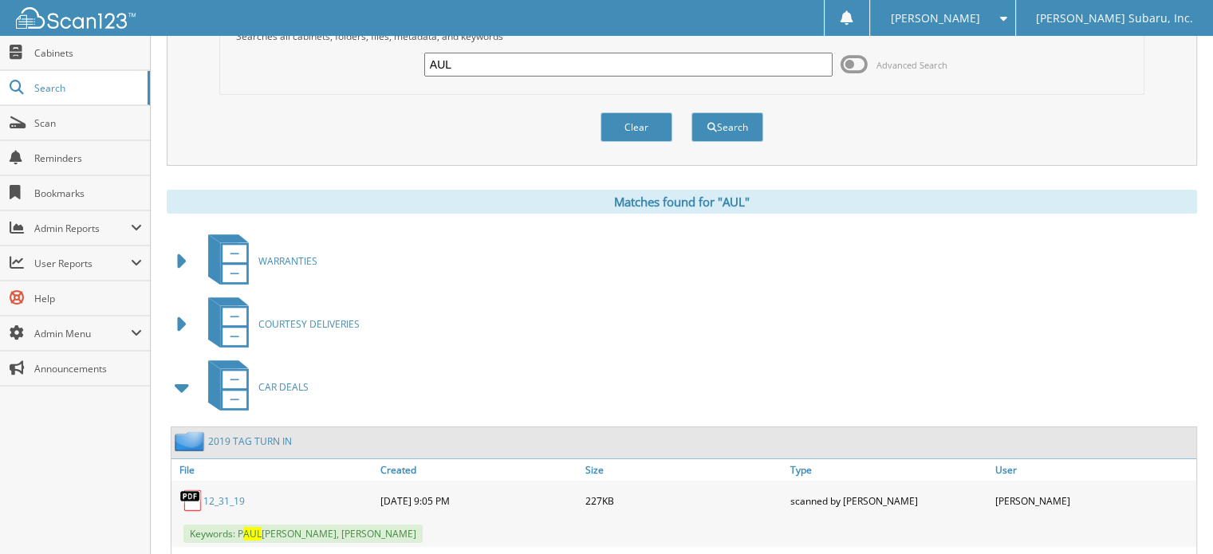
scroll to position [69, 0]
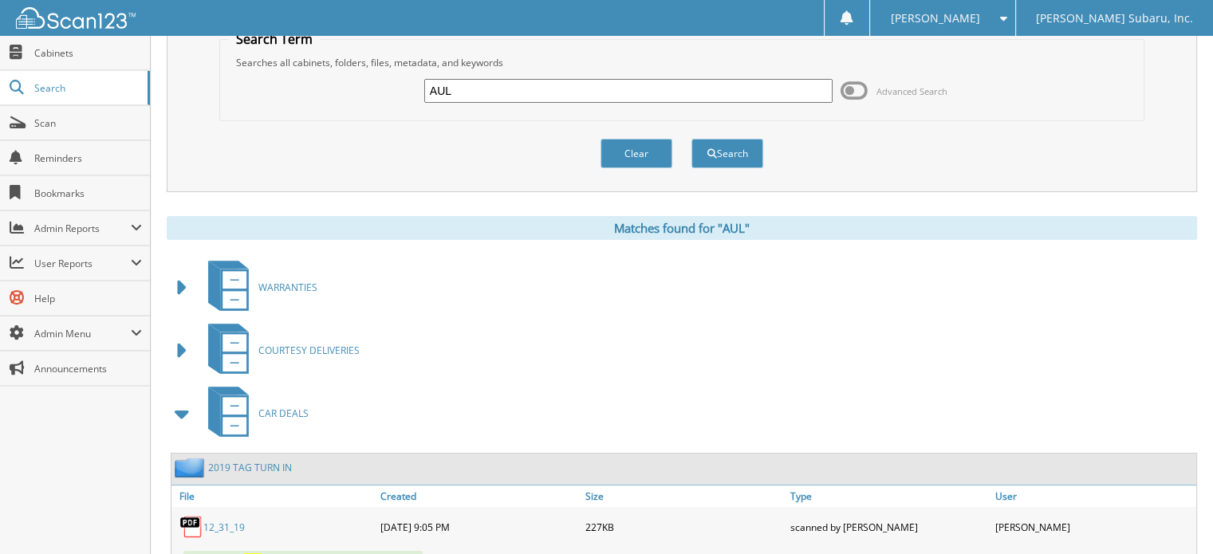
click at [179, 407] on span at bounding box center [182, 413] width 22 height 29
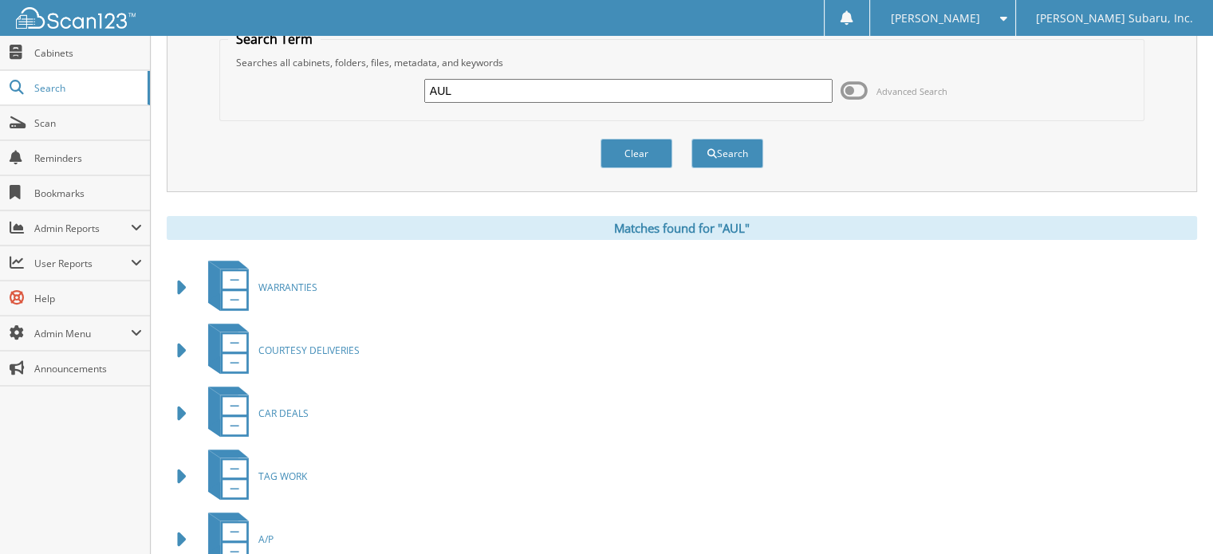
click at [176, 290] on span at bounding box center [182, 287] width 22 height 29
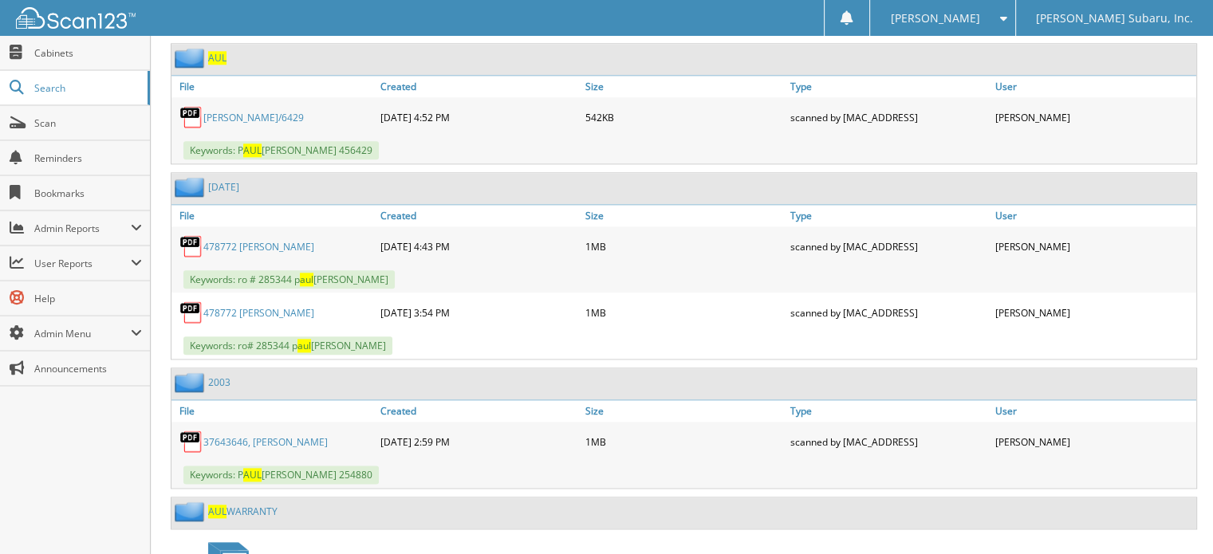
scroll to position [14100, 0]
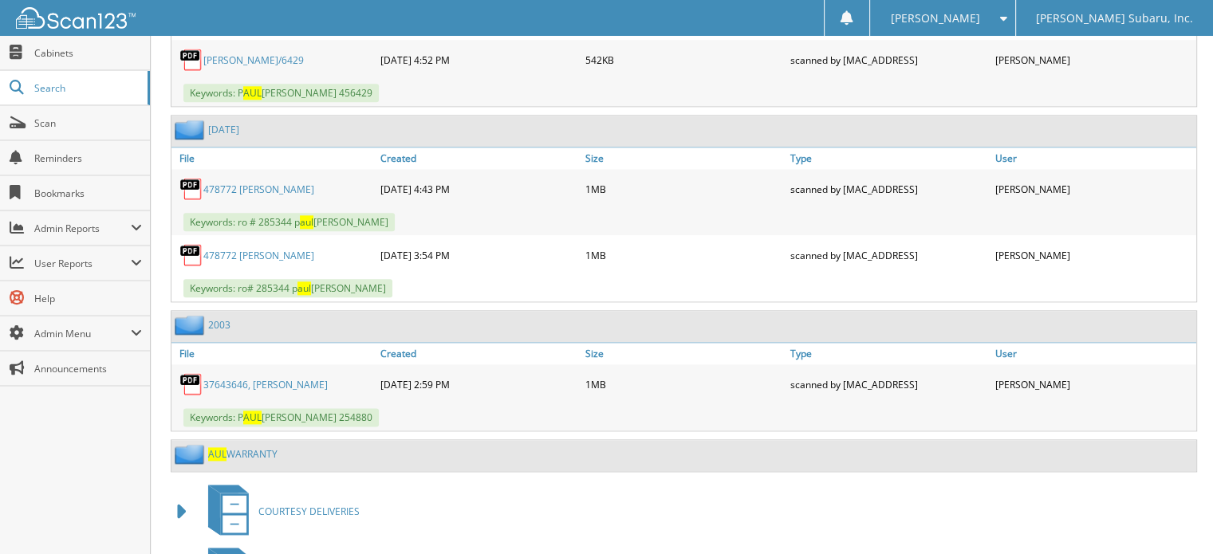
click at [253, 447] on link "AUL WARRANTY" at bounding box center [242, 454] width 69 height 14
